Goal: Task Accomplishment & Management: Manage account settings

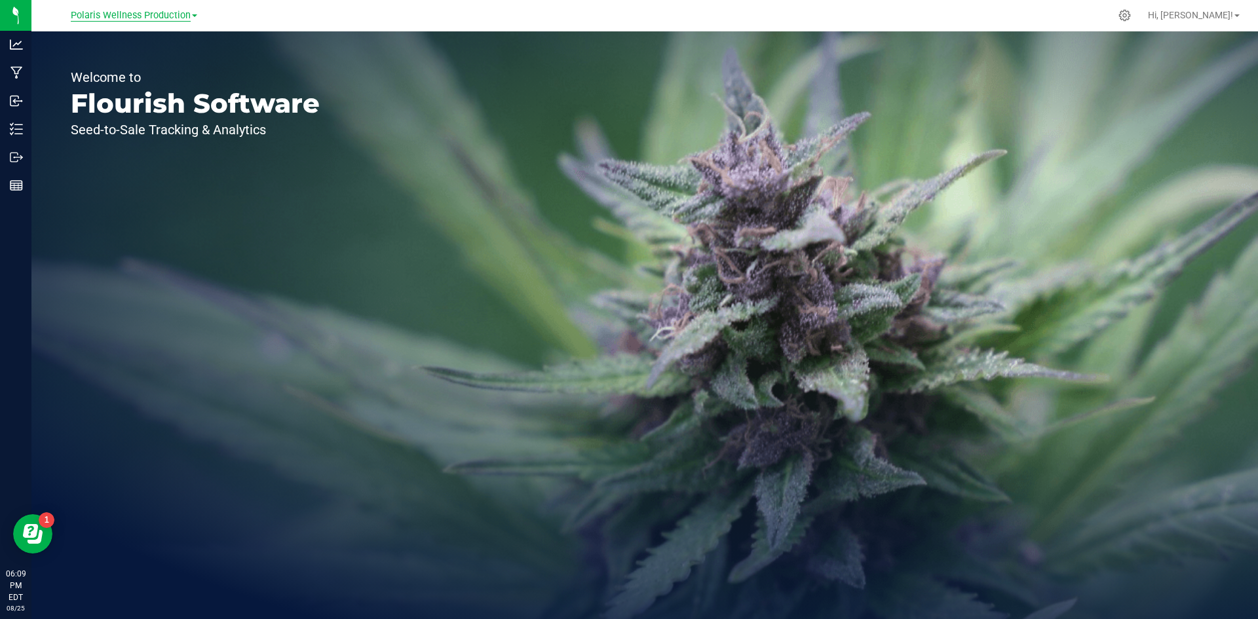
click at [180, 20] on span "Polaris Wellness Production" at bounding box center [131, 16] width 120 height 12
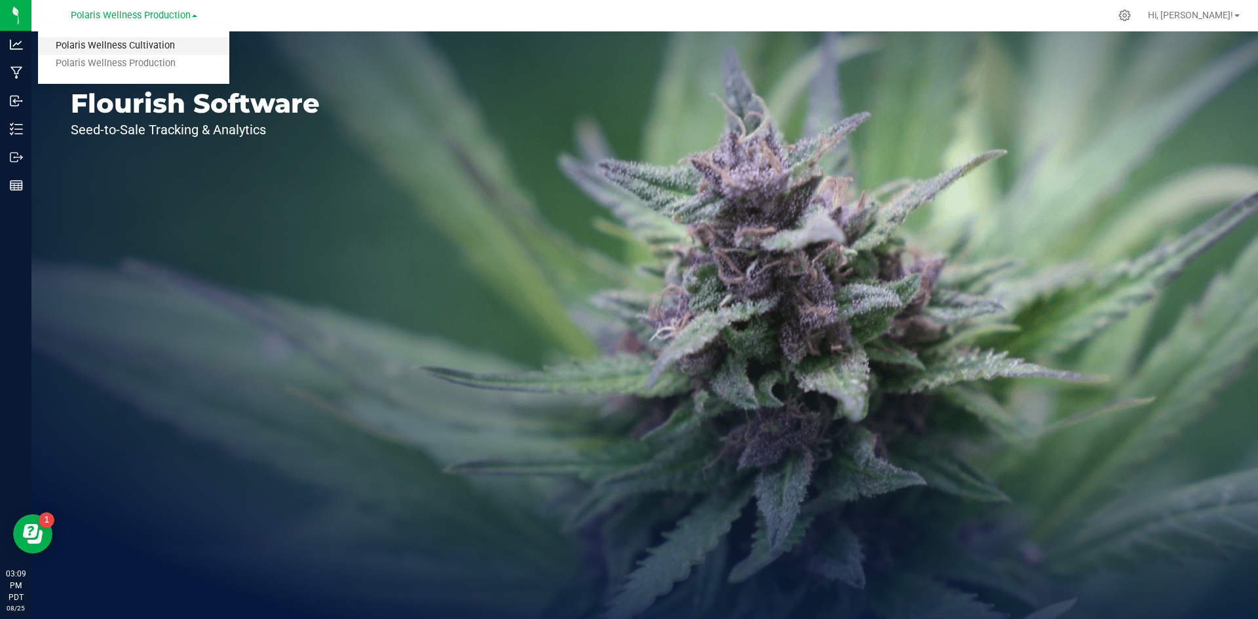
click at [155, 43] on link "Polaris Wellness Cultivation" at bounding box center [133, 46] width 191 height 18
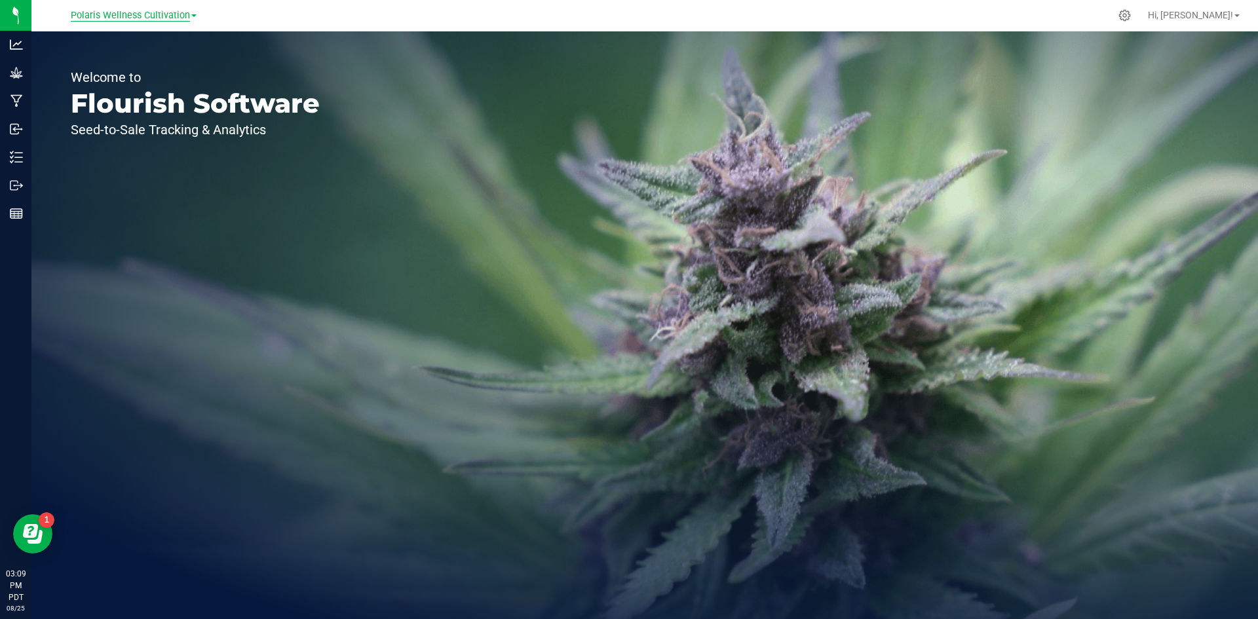
click at [155, 18] on span "Polaris Wellness Cultivation" at bounding box center [130, 16] width 119 height 12
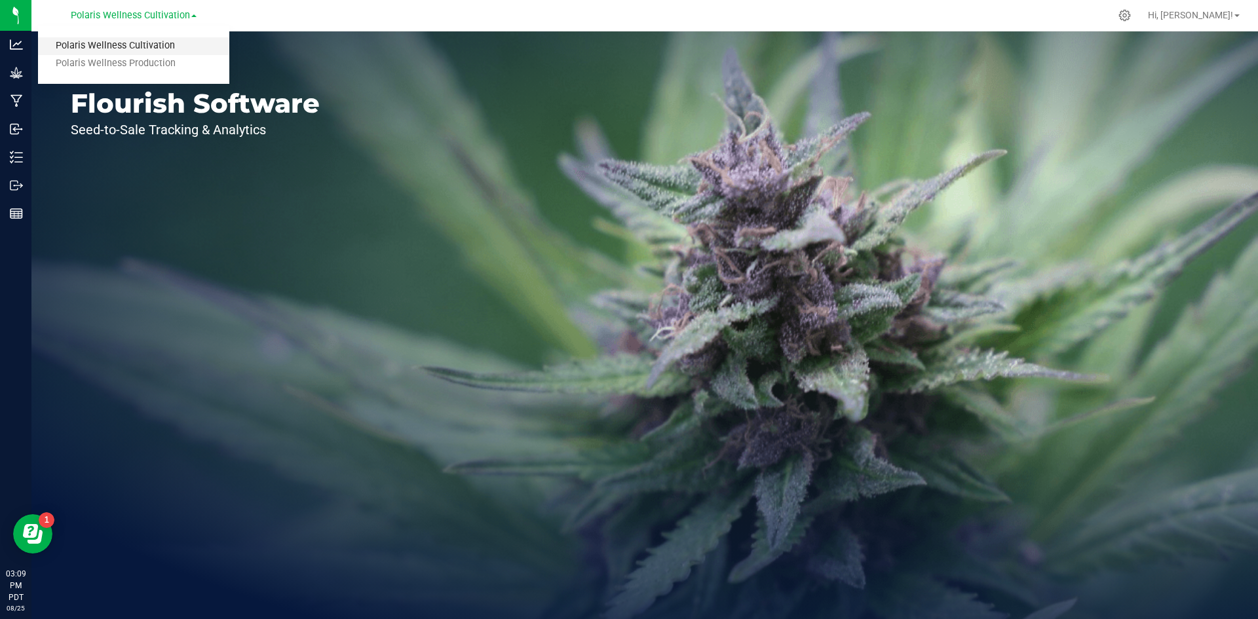
click at [138, 49] on link "Polaris Wellness Cultivation" at bounding box center [133, 46] width 191 height 18
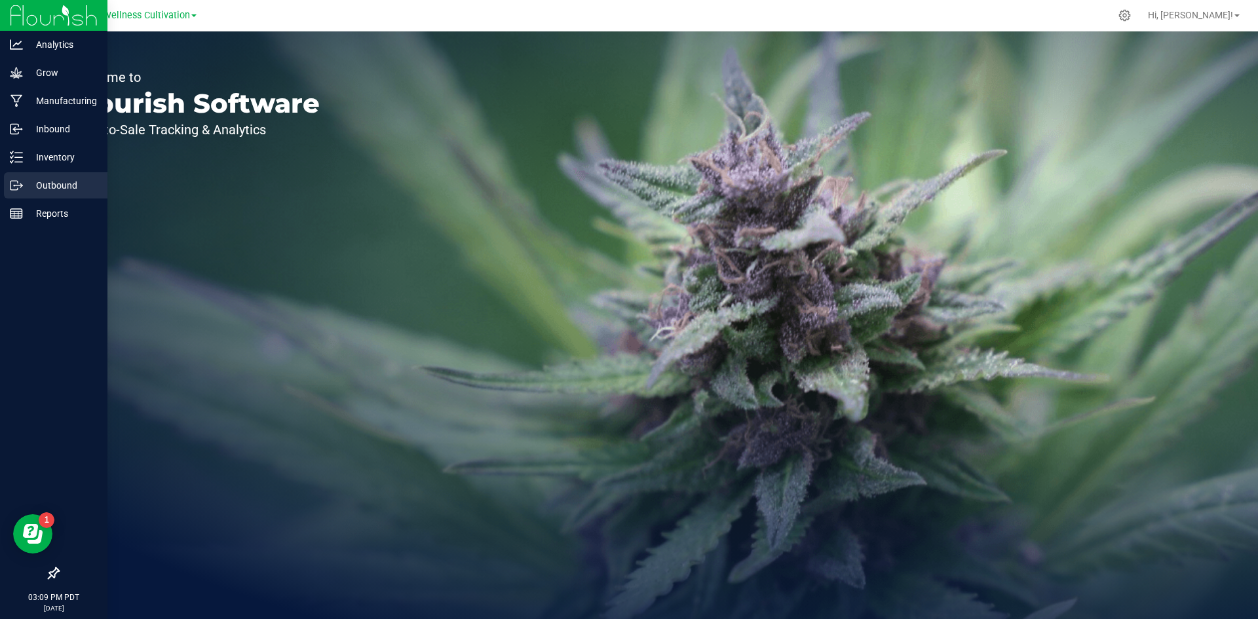
click at [52, 185] on p "Outbound" at bounding box center [62, 186] width 79 height 16
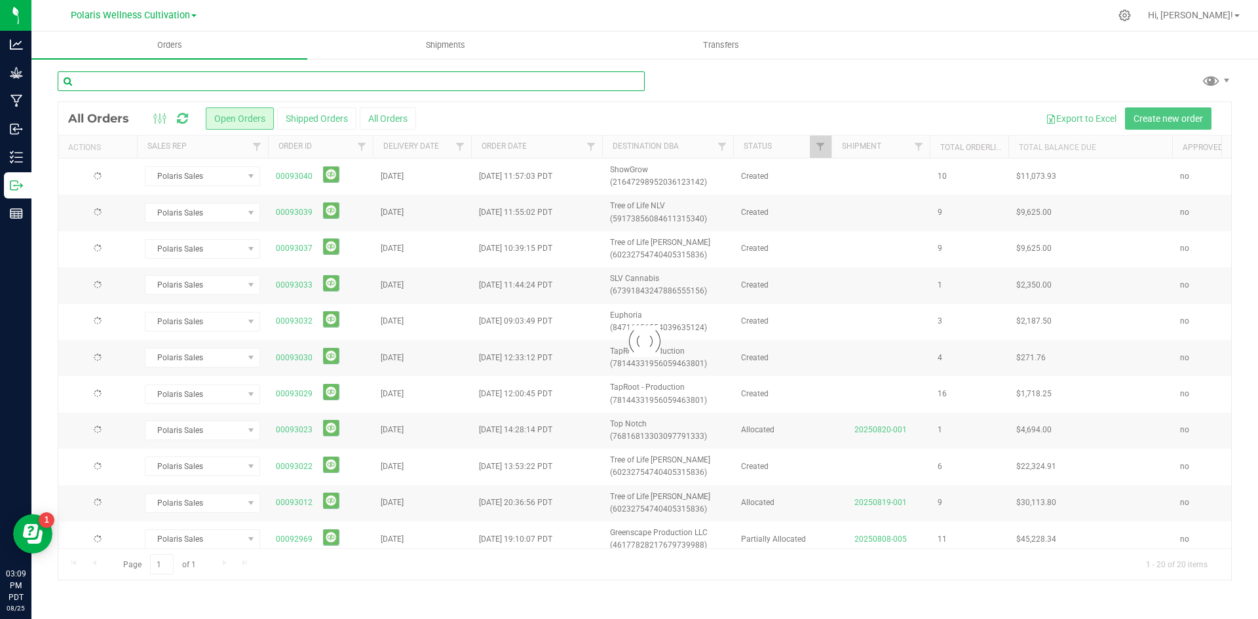
click at [128, 84] on input "text" at bounding box center [351, 81] width 587 height 20
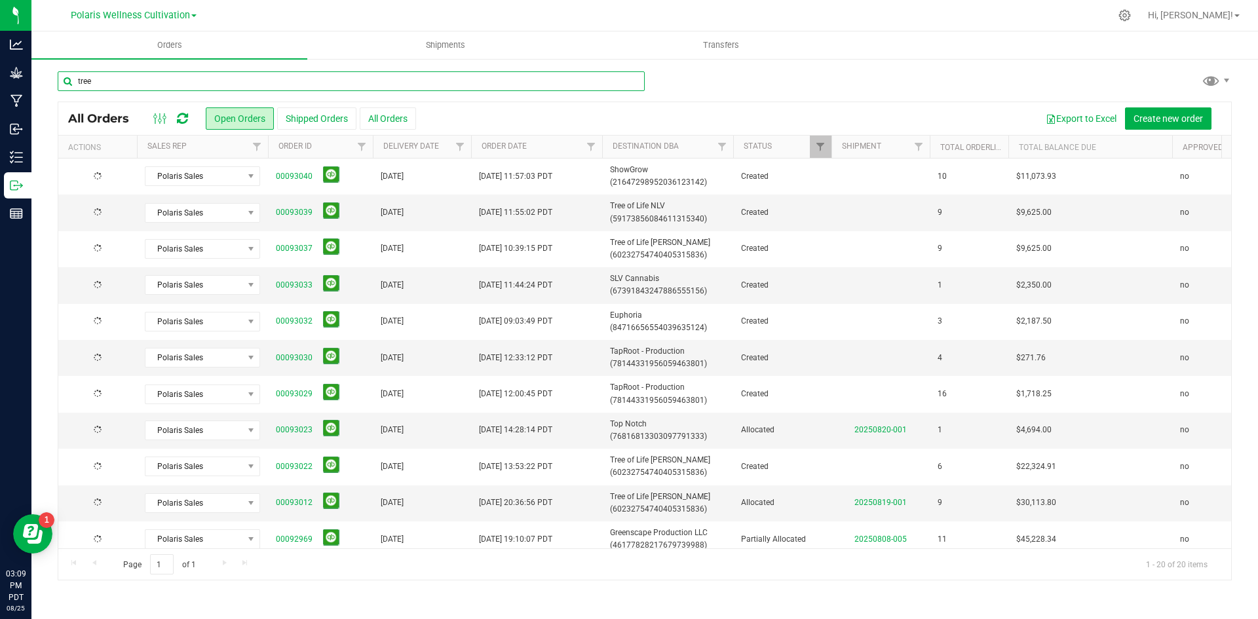
type input "tree"
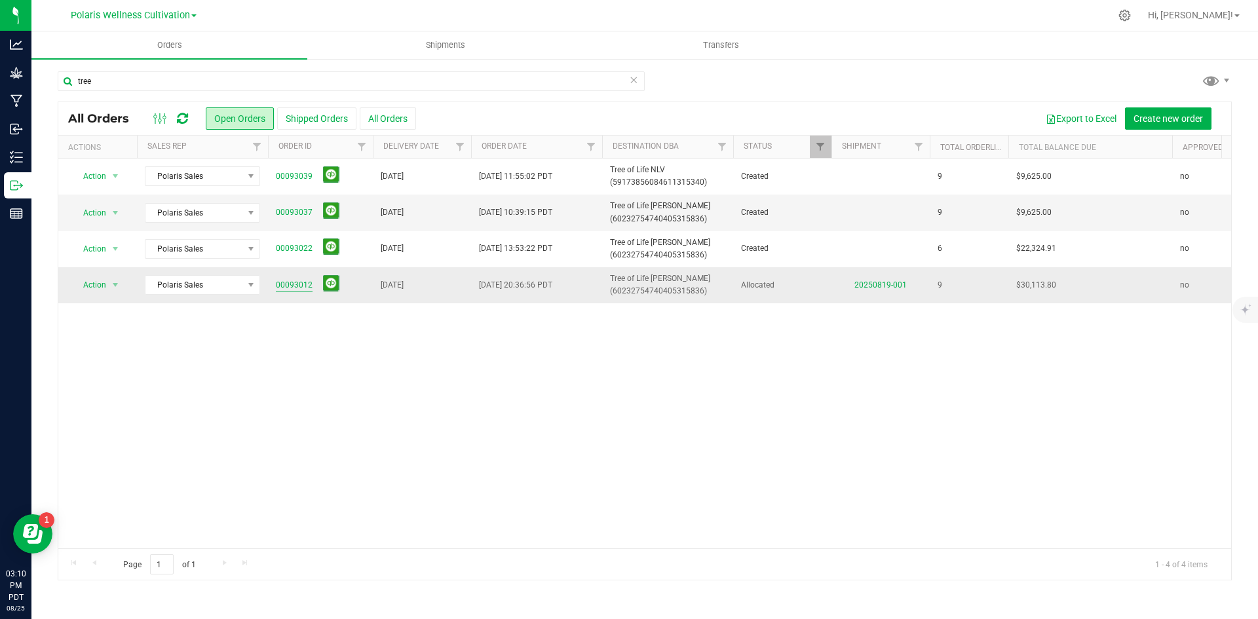
click at [296, 283] on link "00093012" at bounding box center [294, 285] width 37 height 12
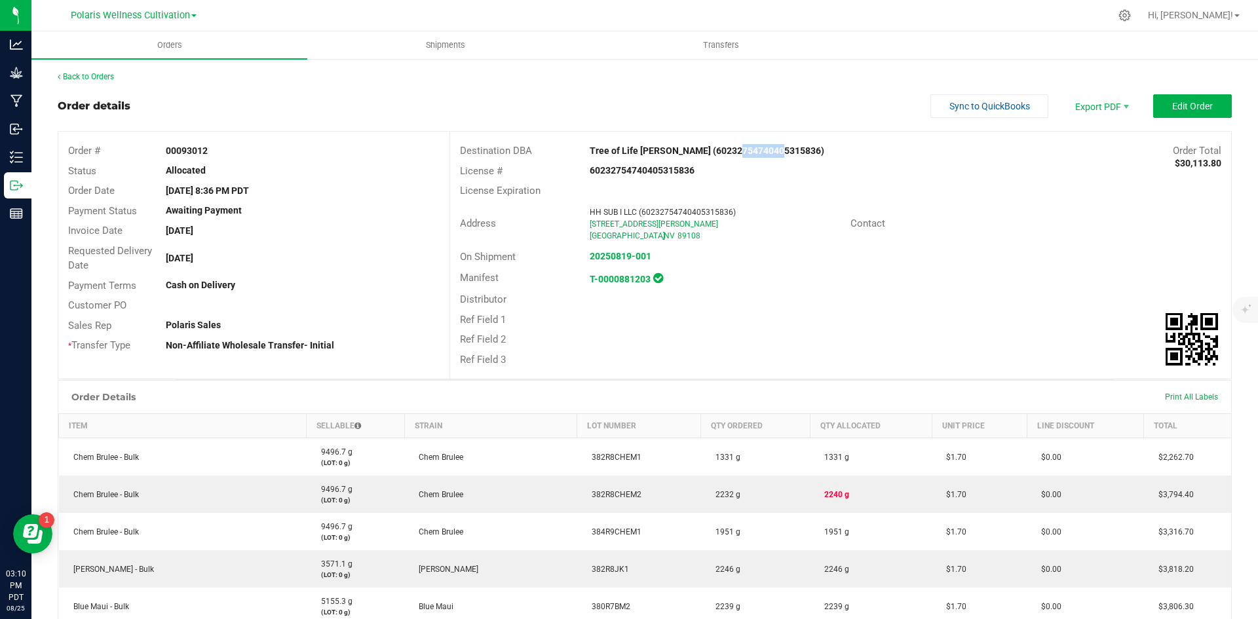
drag, startPoint x: 729, startPoint y: 151, endPoint x: 771, endPoint y: 151, distance: 41.3
click at [771, 151] on strong "Tree of Life [PERSON_NAME] (60232754740405315836)" at bounding box center [707, 151] width 235 height 10
copy strong "05315836"
drag, startPoint x: 216, startPoint y: 145, endPoint x: 166, endPoint y: 151, distance: 50.2
click at [166, 151] on div "00093012" at bounding box center [302, 151] width 293 height 14
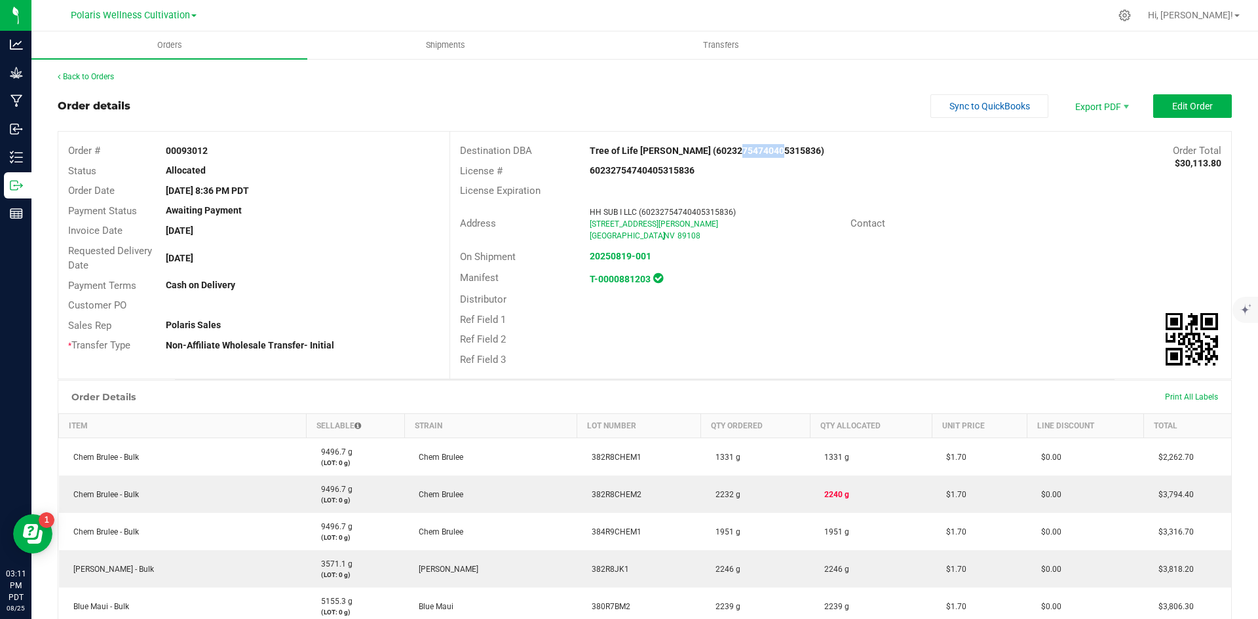
copy strong "00093012"
click at [1207, 94] on div "Back to Orders Order details Sync to QuickBooks Export PDF Edit Order Order # 0…" at bounding box center [645, 610] width 1175 height 1079
click at [1193, 103] on span "Edit Order" at bounding box center [1193, 106] width 41 height 10
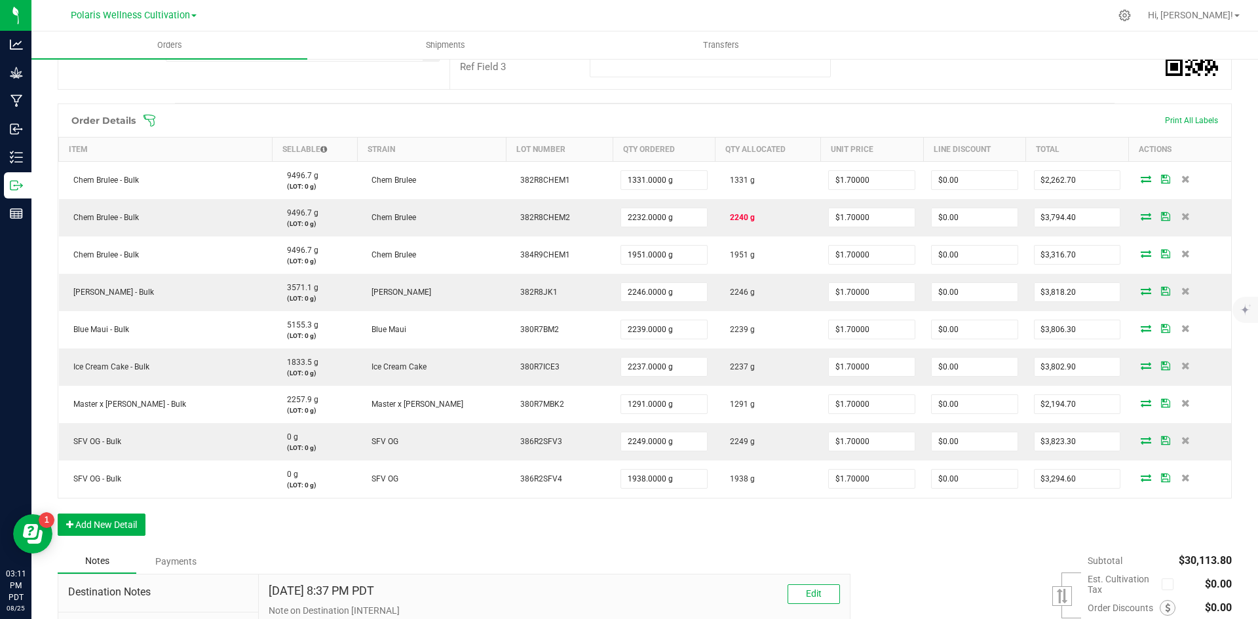
scroll to position [131, 0]
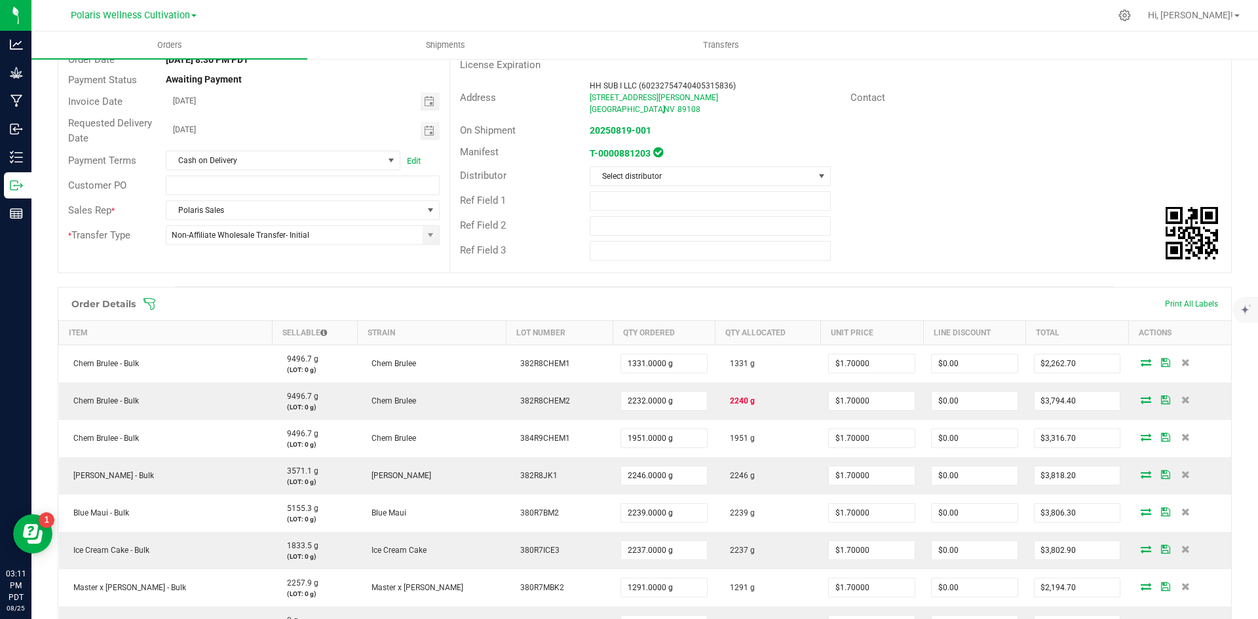
click at [916, 262] on div "Ref Field 3" at bounding box center [840, 251] width 781 height 25
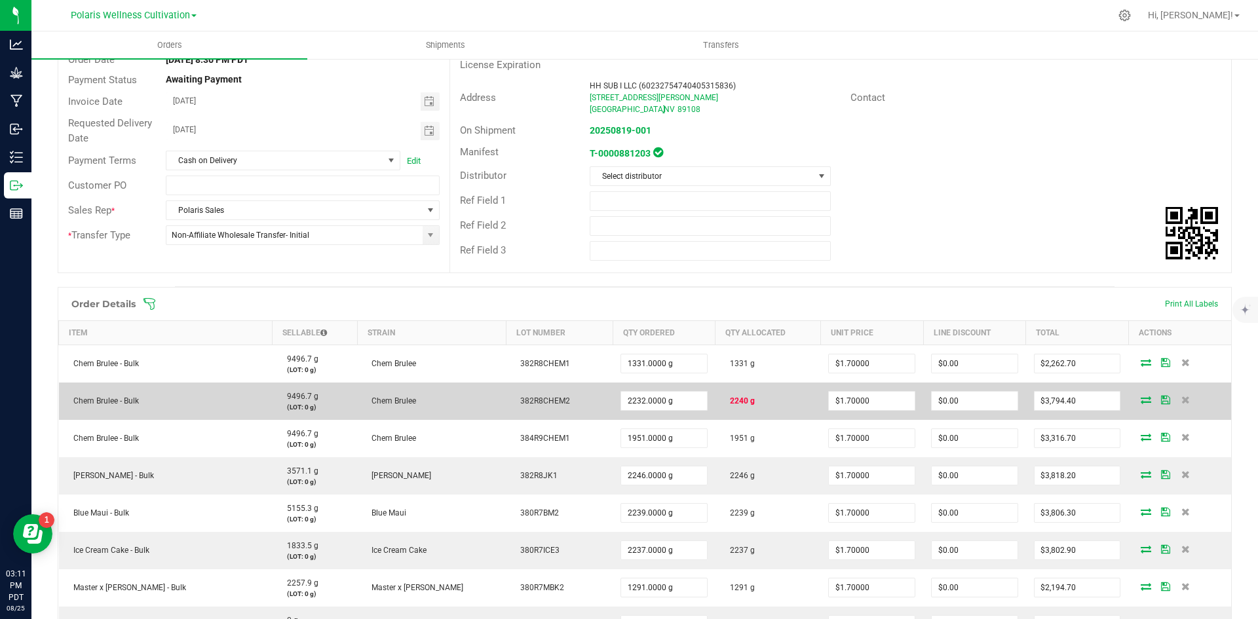
click at [732, 401] on span "2240 g" at bounding box center [739, 401] width 31 height 9
drag, startPoint x: 739, startPoint y: 400, endPoint x: 716, endPoint y: 402, distance: 23.6
click at [716, 402] on td "2240 g" at bounding box center [769, 401] width 106 height 37
click at [724, 402] on span "2240 g" at bounding box center [739, 401] width 31 height 9
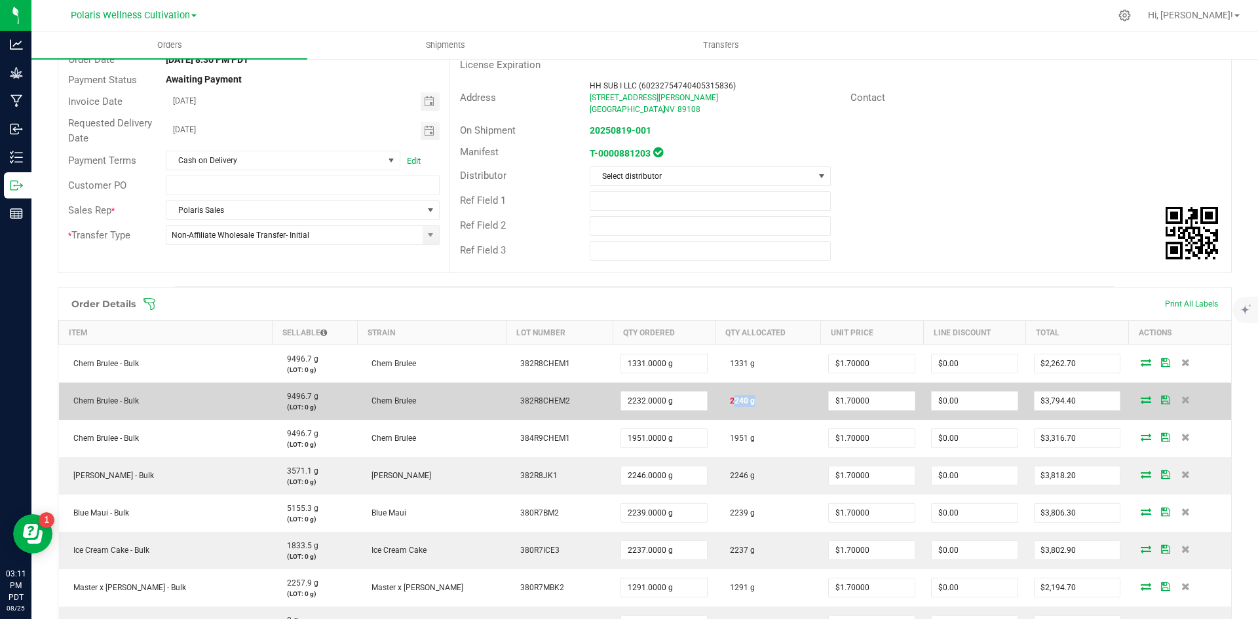
click at [724, 402] on span "2240 g" at bounding box center [739, 401] width 31 height 9
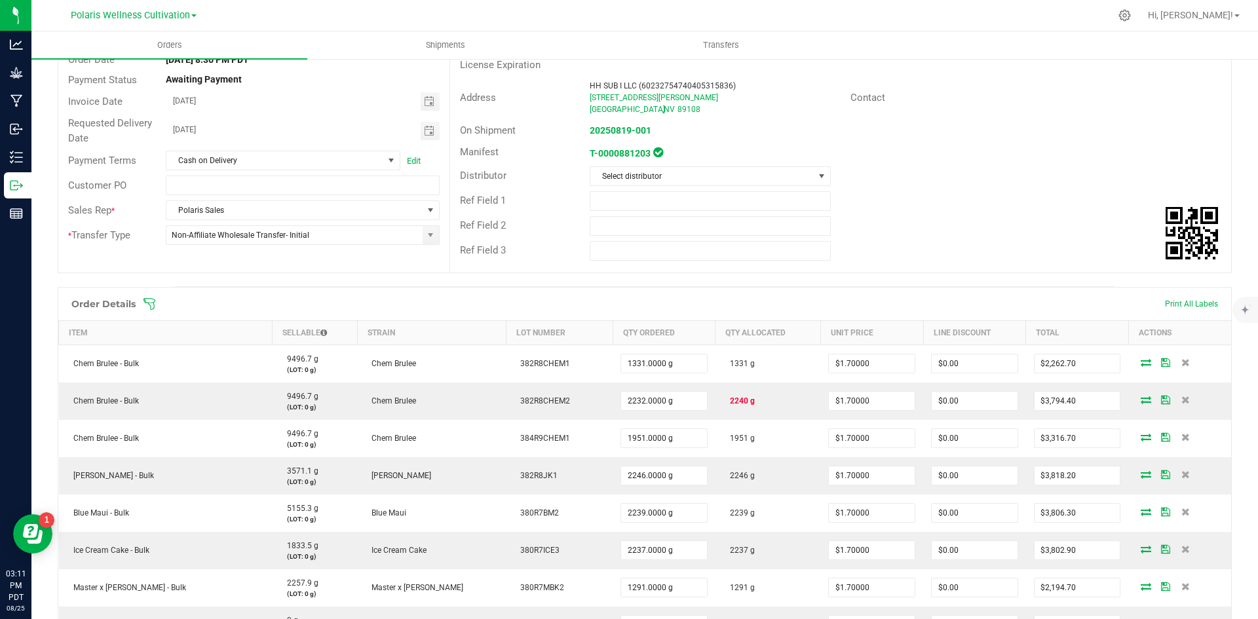
click at [1010, 203] on div "Ref Field 1" at bounding box center [840, 201] width 781 height 25
click at [1004, 228] on div "Ref Field 2" at bounding box center [840, 226] width 781 height 25
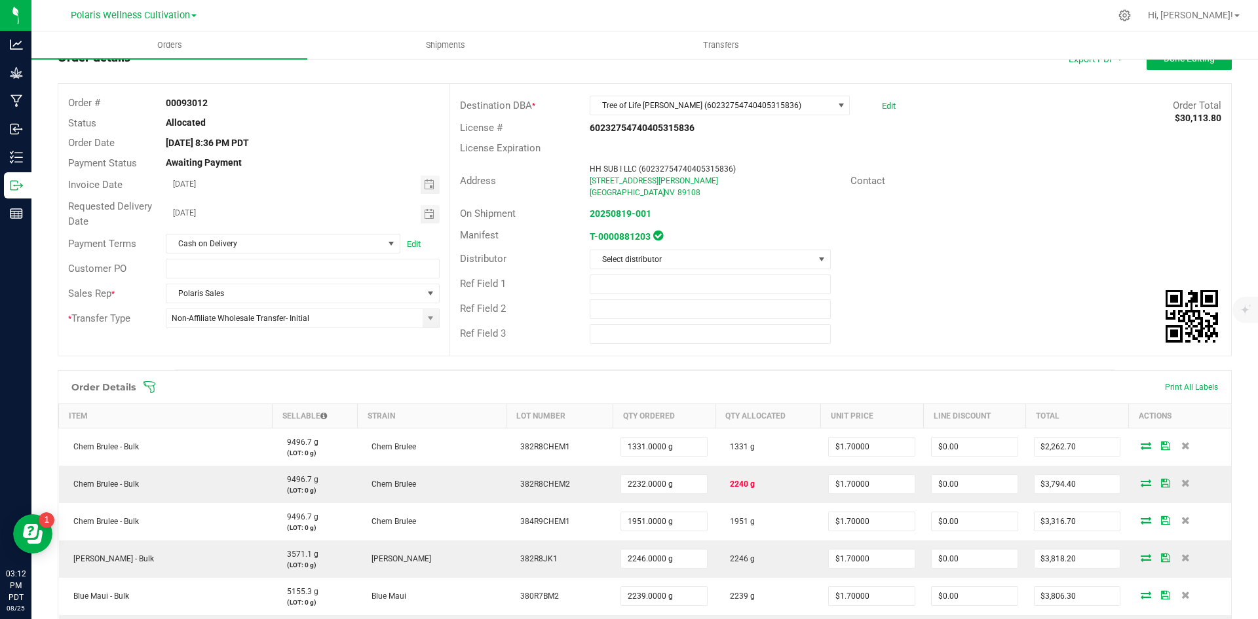
scroll to position [0, 0]
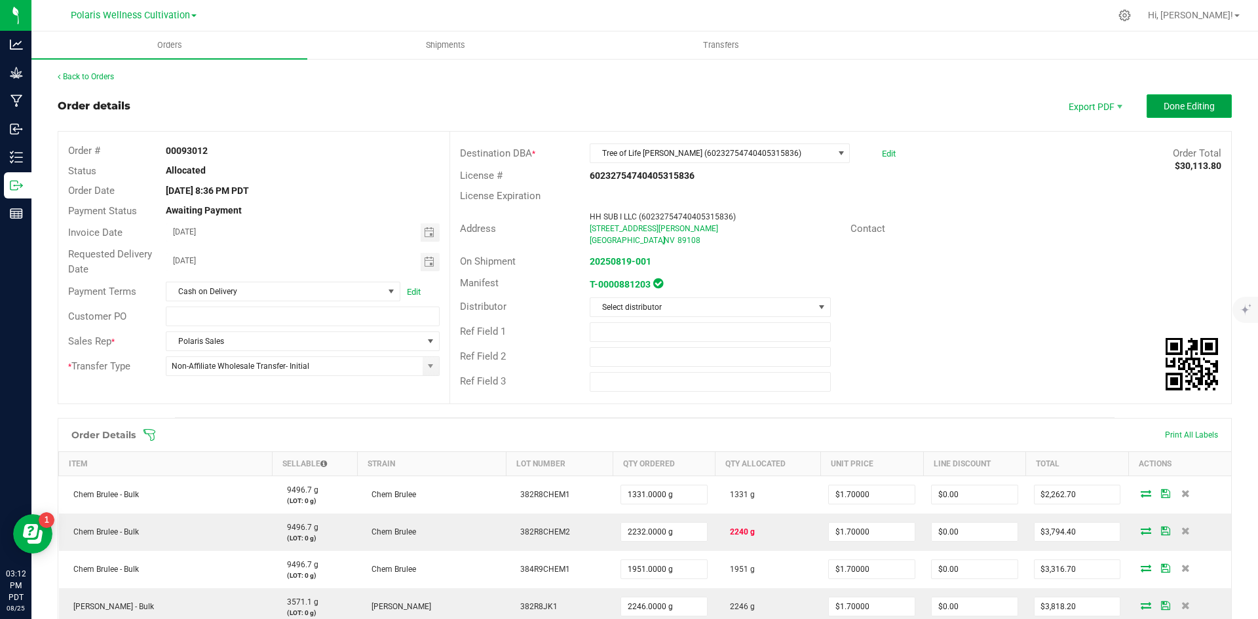
click at [1177, 98] on button "Done Editing" at bounding box center [1189, 106] width 85 height 24
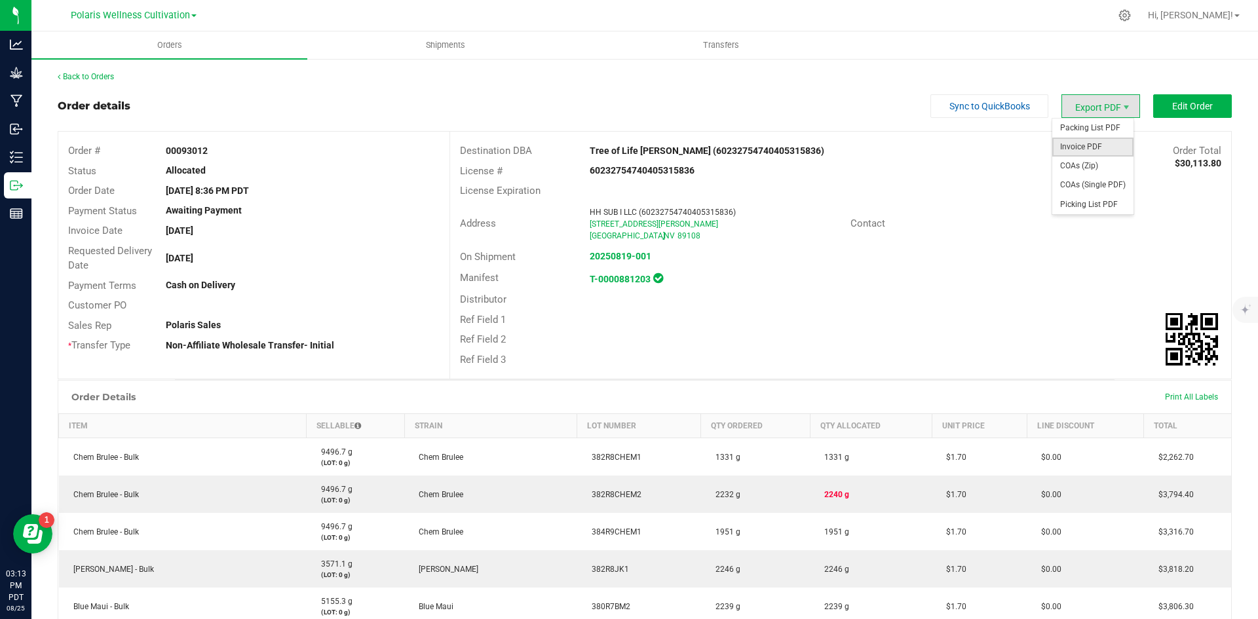
click at [1081, 140] on span "Invoice PDF" at bounding box center [1093, 147] width 81 height 19
